Goal: Task Accomplishment & Management: Use online tool/utility

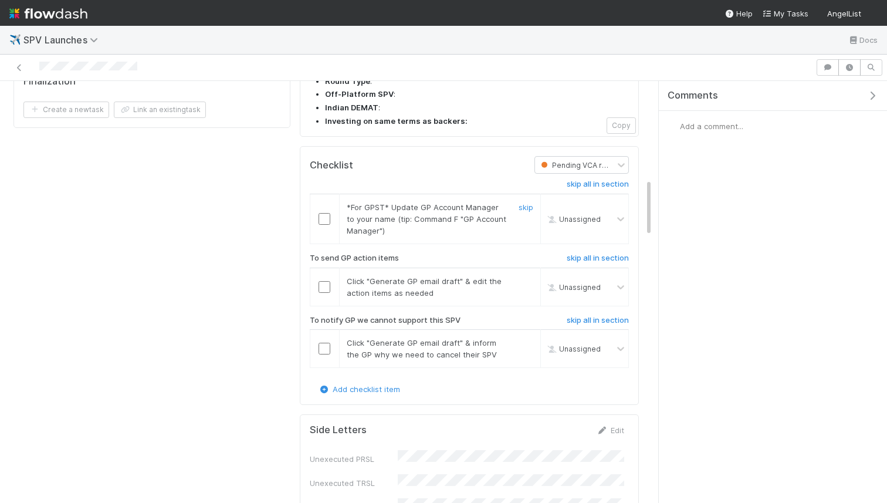
scroll to position [743, 0]
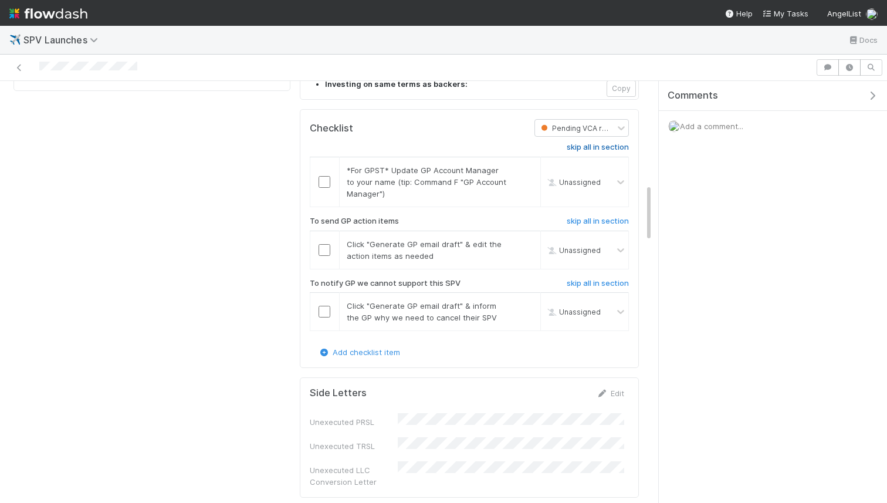
click at [599, 143] on h6 "skip all in section" at bounding box center [598, 147] width 62 height 9
click at [619, 143] on link "skip all in section" at bounding box center [598, 150] width 62 height 14
click at [327, 244] on input "checkbox" at bounding box center [325, 250] width 12 height 12
click at [576, 279] on h6 "skip all in section" at bounding box center [598, 283] width 62 height 9
click at [581, 279] on h6 "skip all in section" at bounding box center [598, 283] width 62 height 9
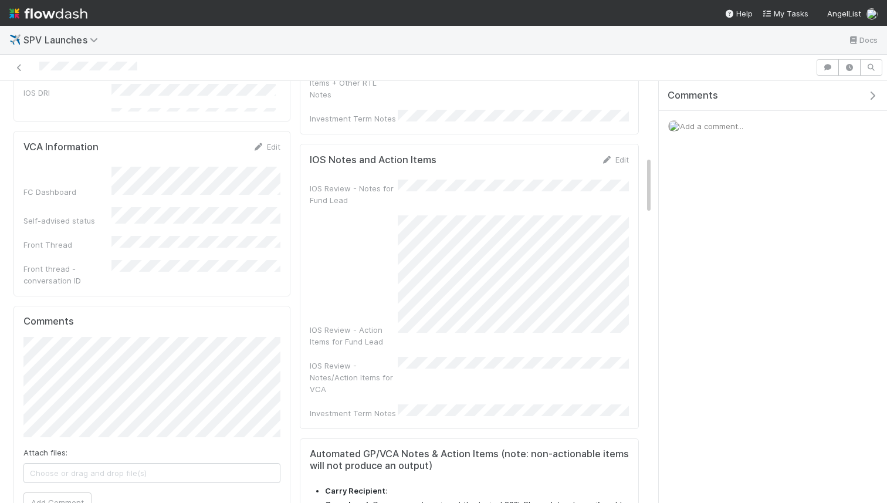
scroll to position [0, 0]
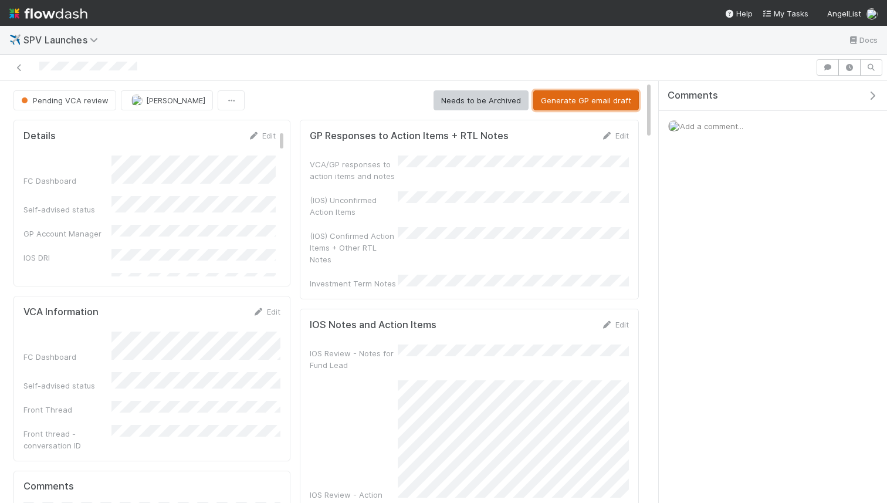
click at [547, 106] on button "Generate GP email draft" at bounding box center [586, 100] width 106 height 20
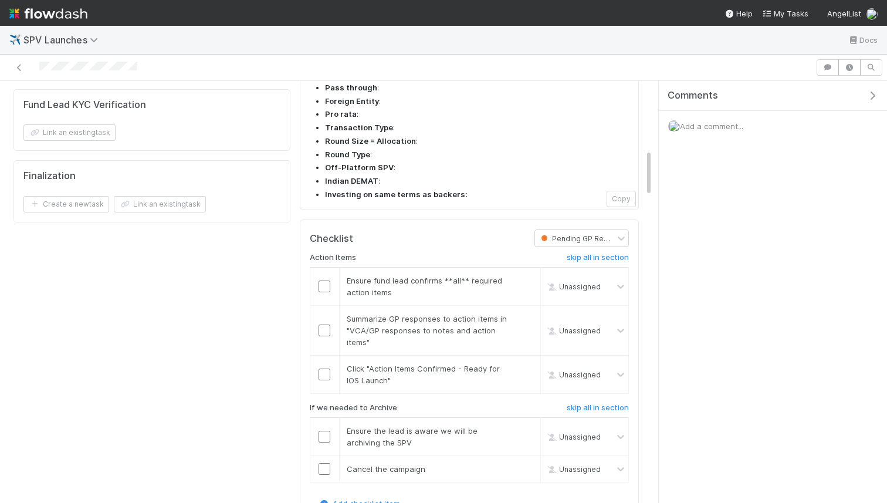
scroll to position [642, 0]
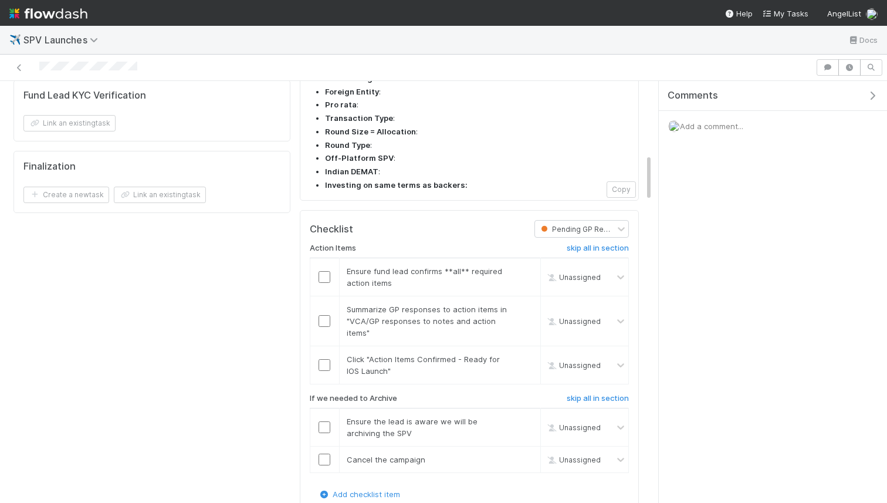
click at [327, 271] on input "checkbox" at bounding box center [325, 277] width 12 height 12
click at [326, 315] on input "checkbox" at bounding box center [325, 321] width 12 height 12
click at [327, 359] on input "checkbox" at bounding box center [325, 365] width 12 height 12
checkbox input "true"
click at [319, 359] on input "checkbox" at bounding box center [325, 365] width 12 height 12
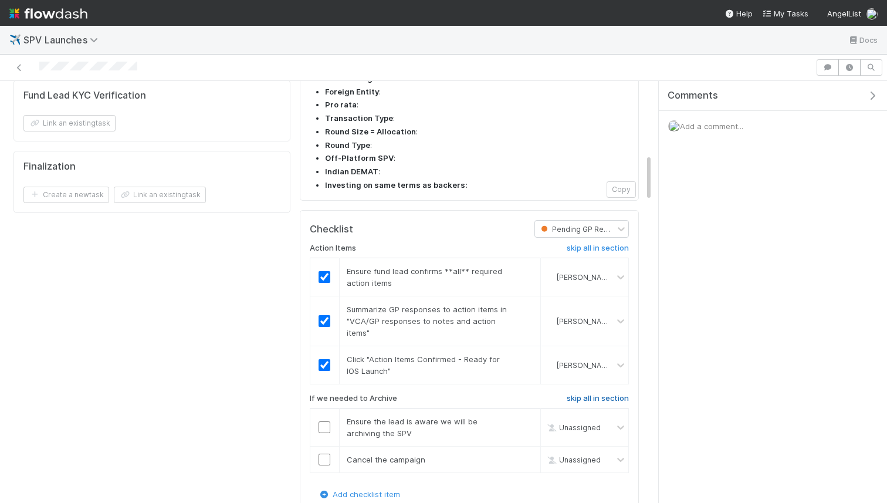
click at [582, 394] on h6 "skip all in section" at bounding box center [598, 398] width 62 height 9
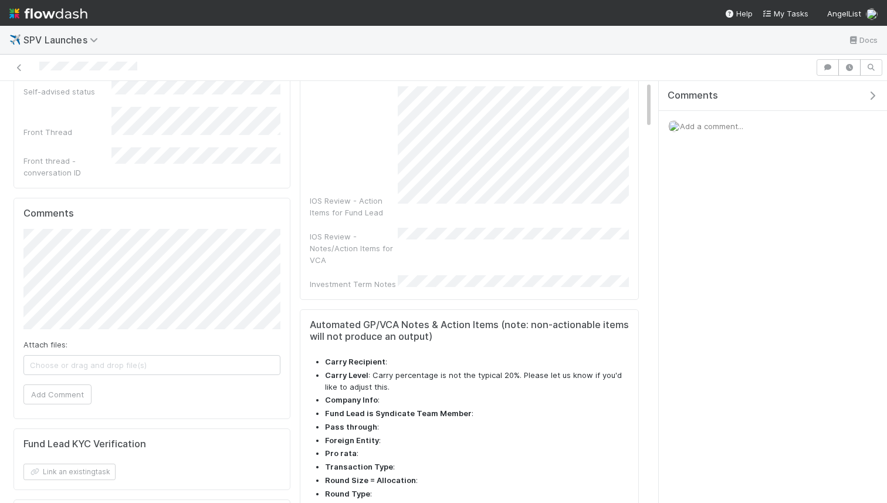
scroll to position [0, 0]
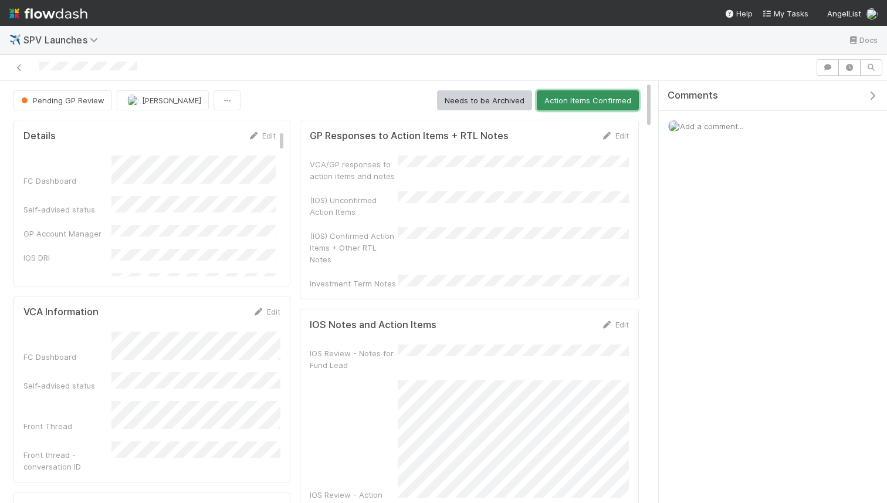
click at [576, 94] on button "Action Items Confirmed" at bounding box center [588, 100] width 102 height 20
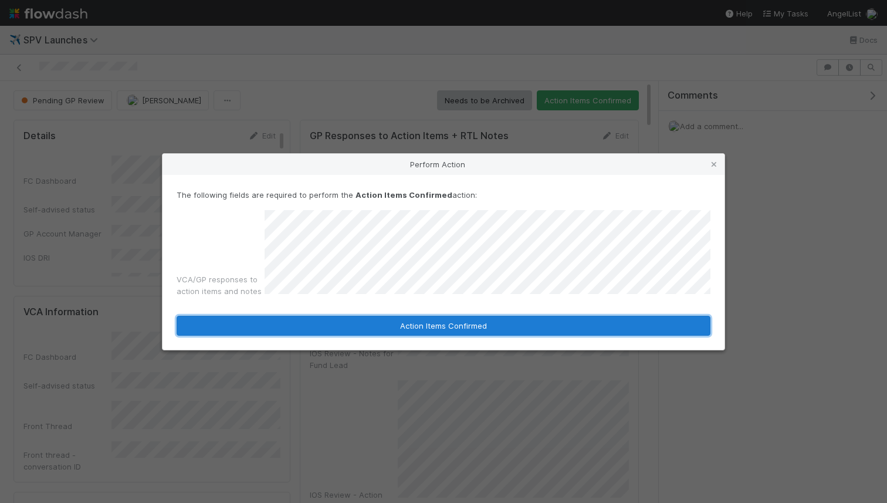
click at [520, 322] on button "Action Items Confirmed" at bounding box center [444, 326] width 534 height 20
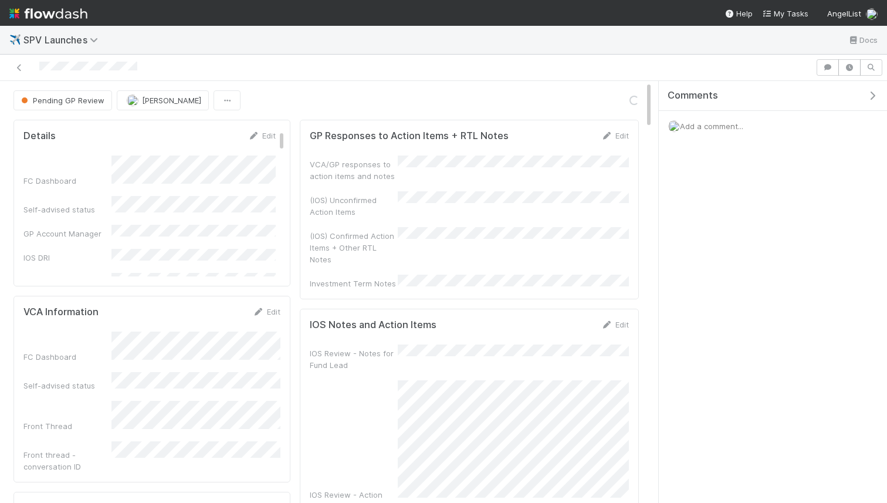
click at [556, 1] on nav "Help My Tasks AngelList" at bounding box center [443, 13] width 887 height 26
